Goal: Check status: Check status

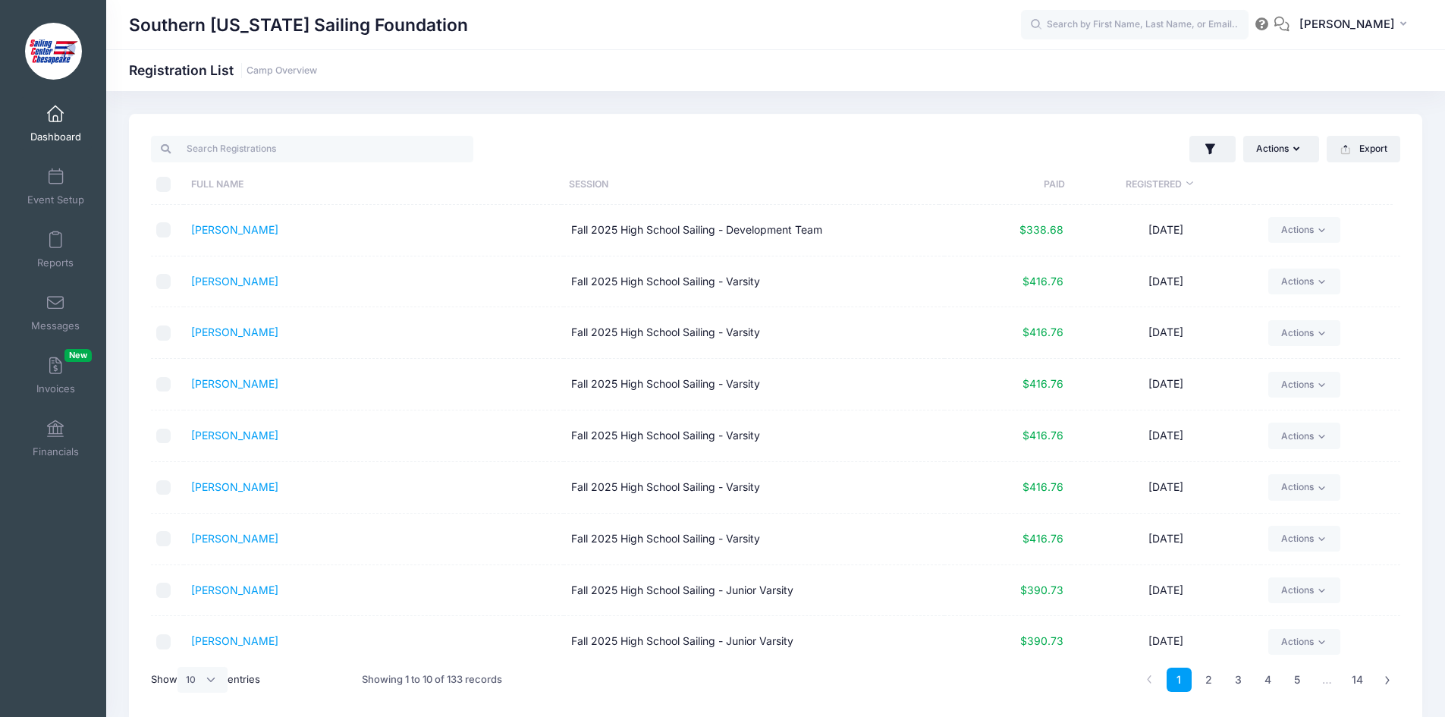
select select "10"
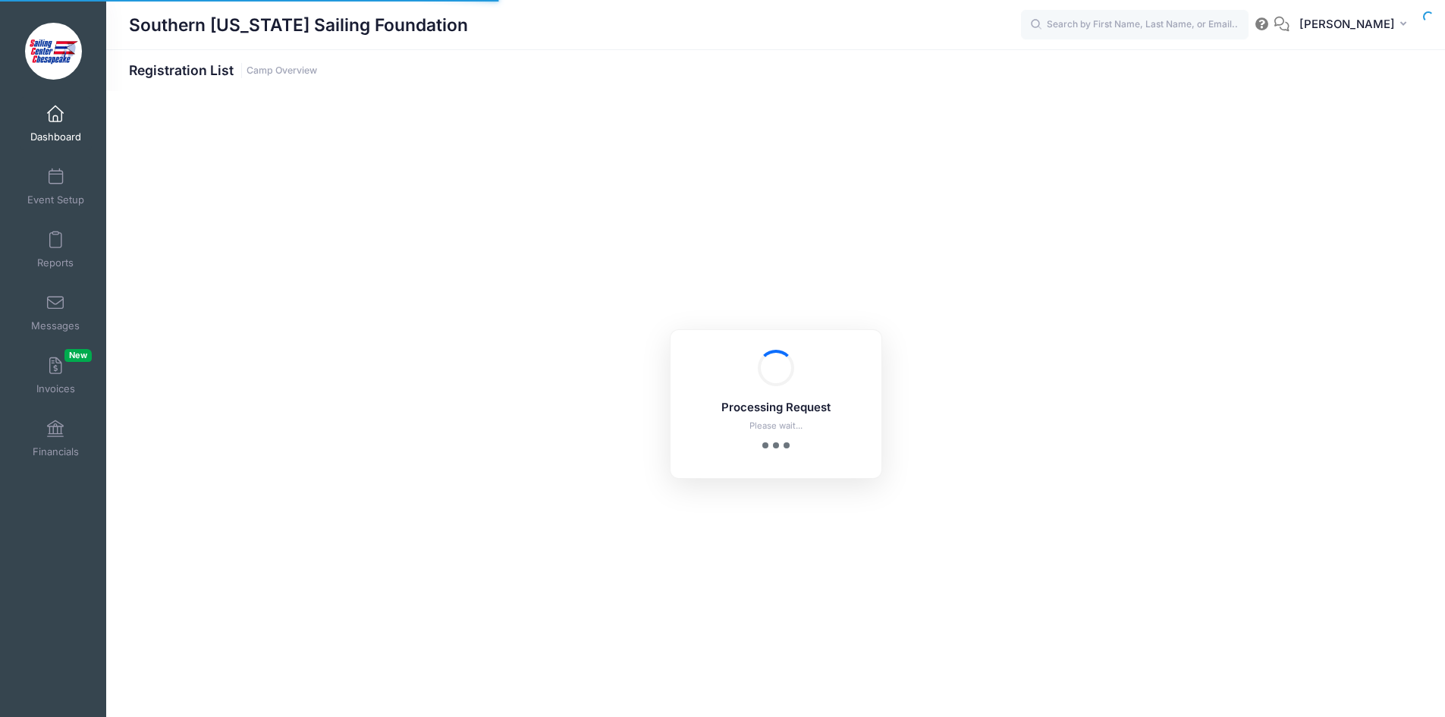
select select "10"
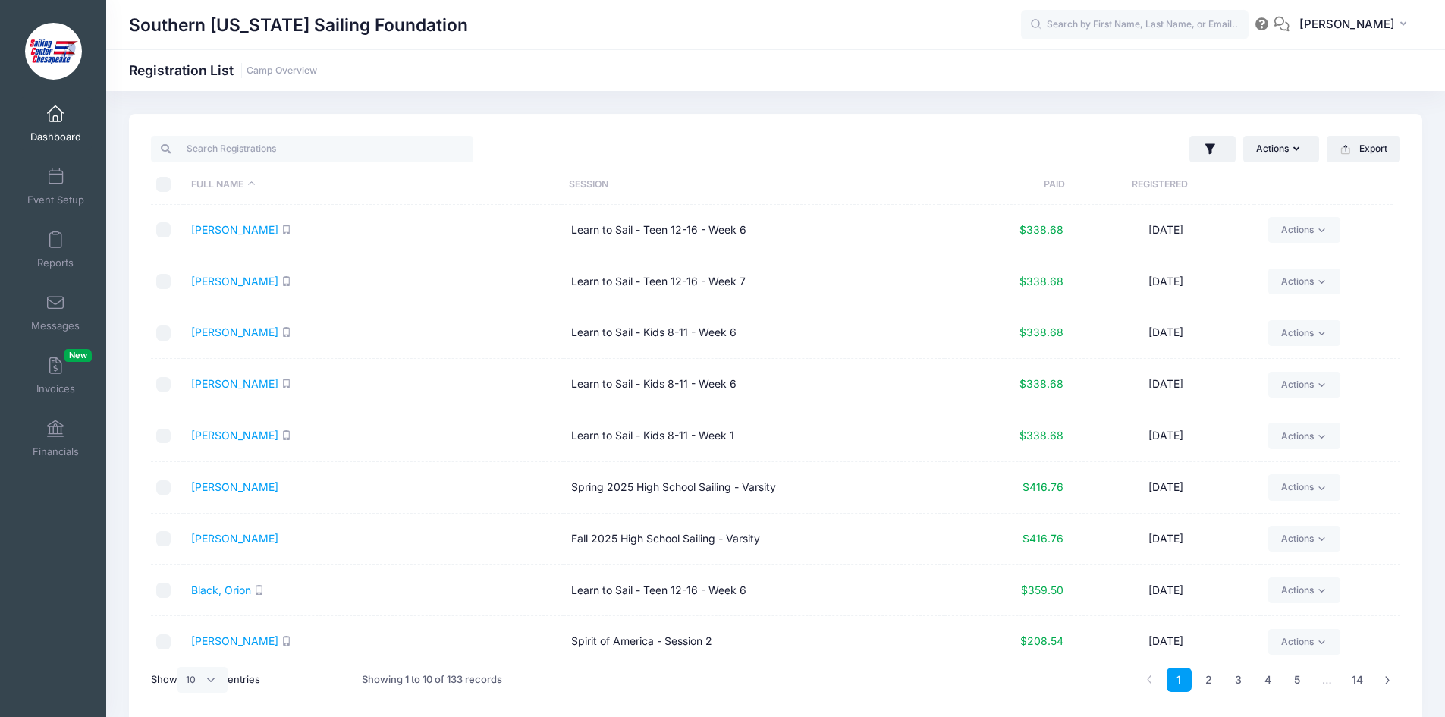
click at [1170, 182] on th "Registered" at bounding box center [1159, 185] width 189 height 40
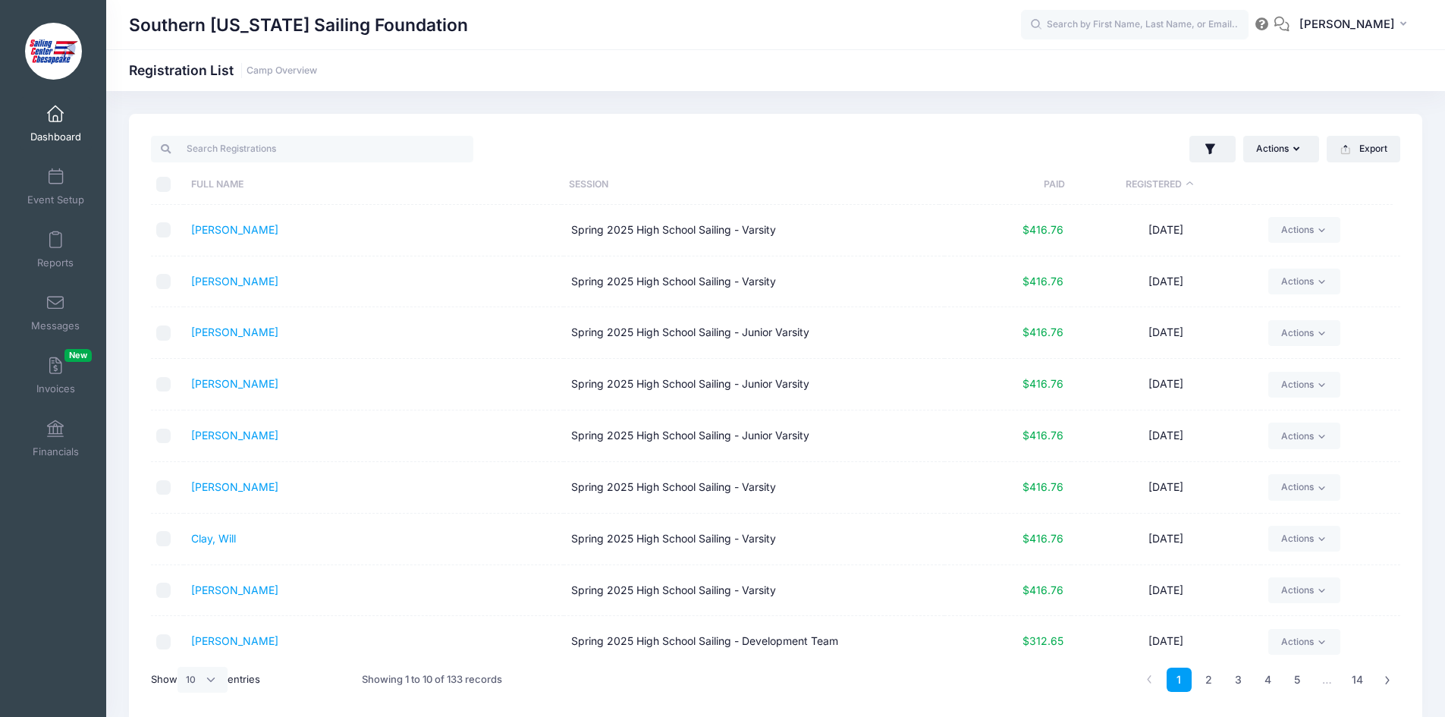
click at [1170, 182] on th "Registered" at bounding box center [1159, 185] width 189 height 40
